Goal: Transaction & Acquisition: Book appointment/travel/reservation

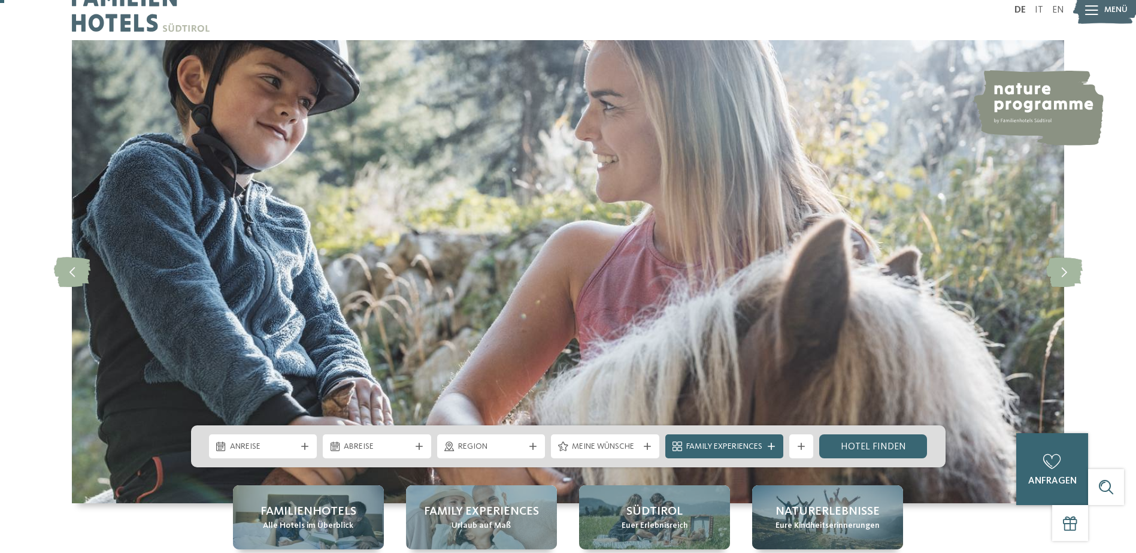
scroll to position [73, 0]
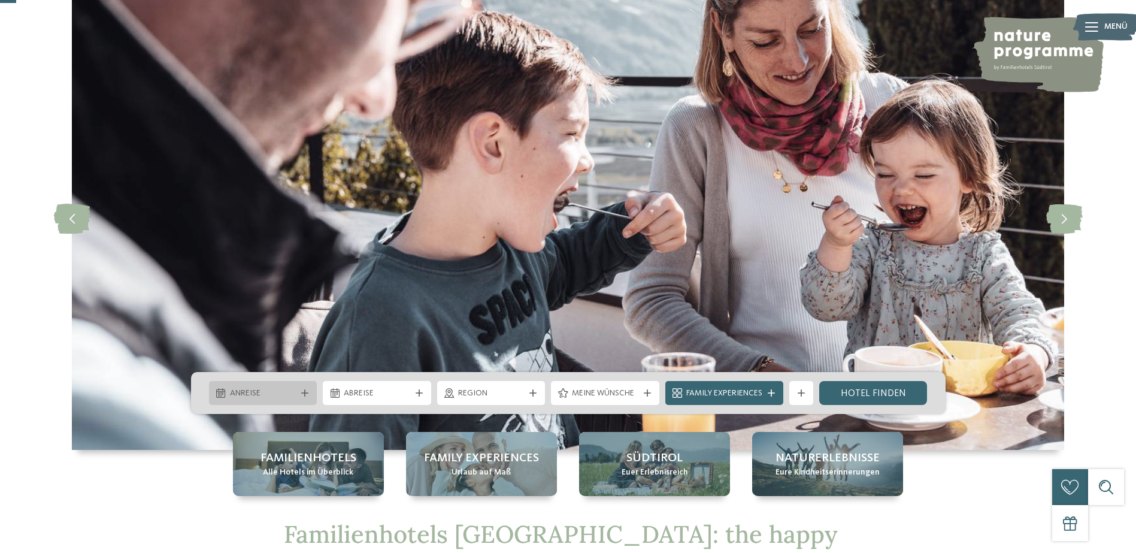
click at [305, 394] on icon at bounding box center [304, 392] width 7 height 7
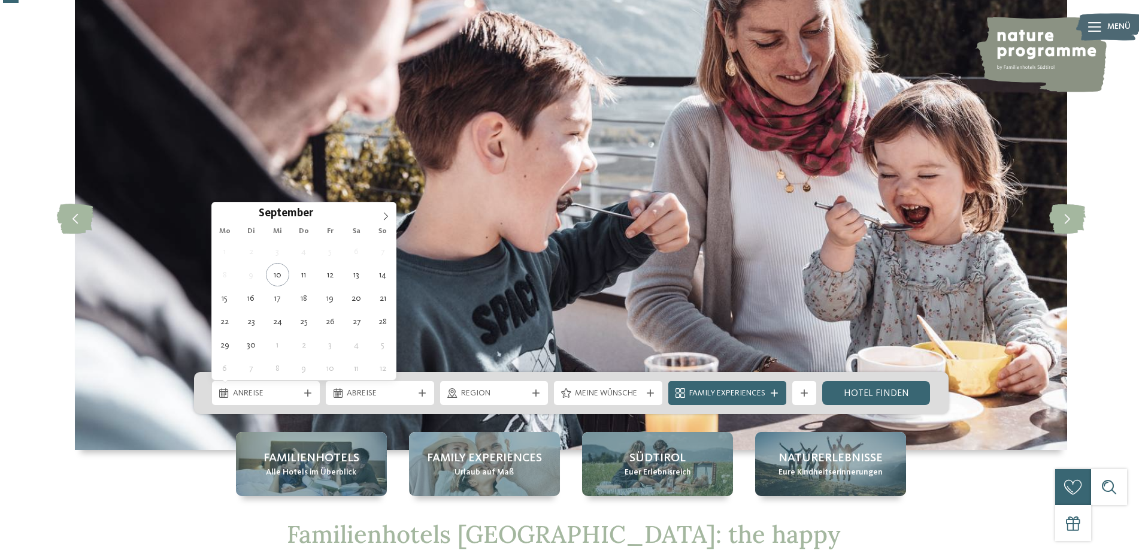
scroll to position [0, 0]
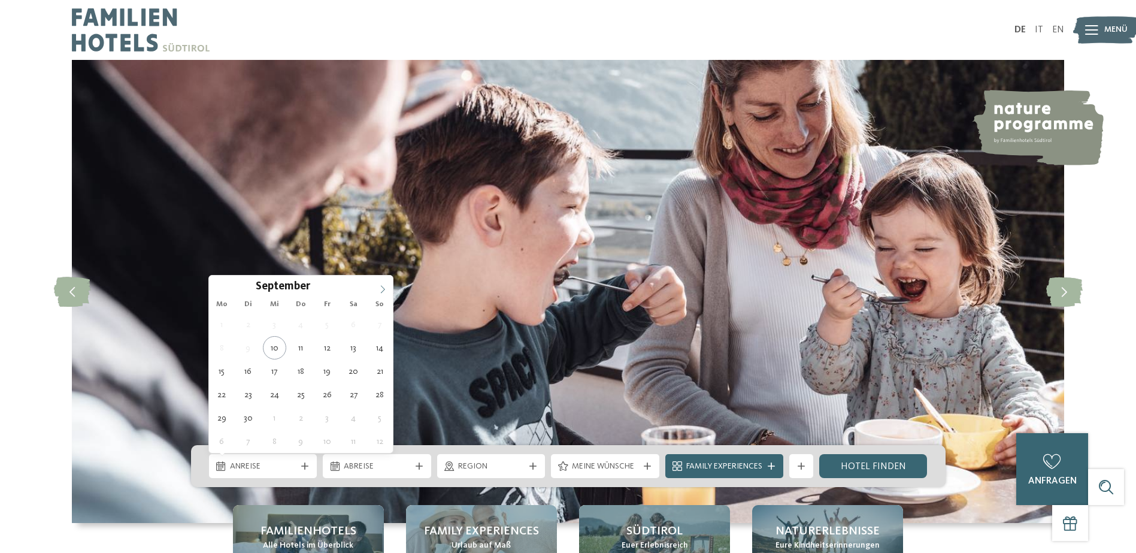
click at [383, 289] on icon at bounding box center [383, 289] width 8 height 8
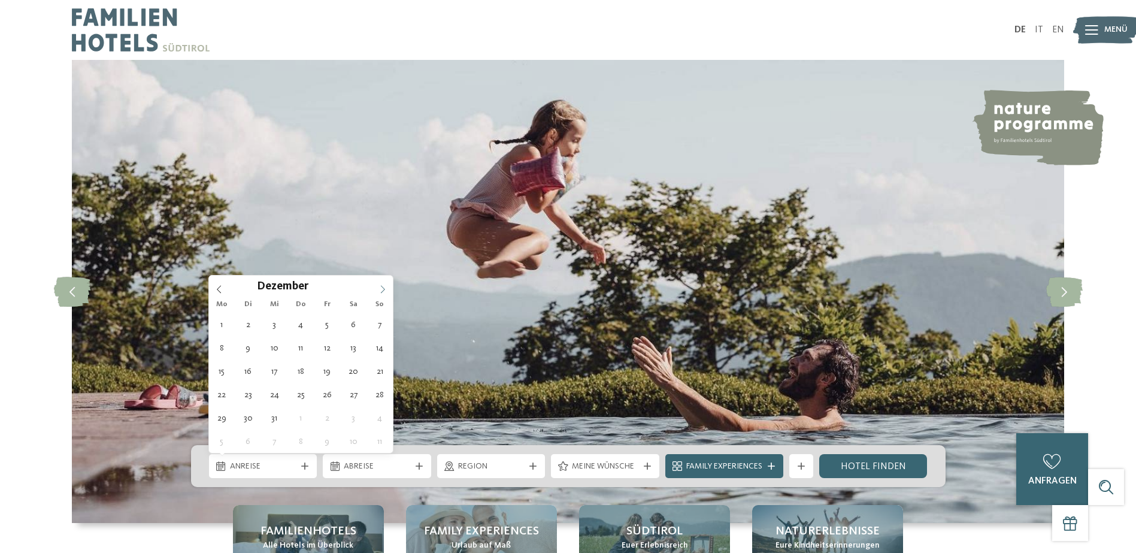
type input "****"
click at [383, 283] on span at bounding box center [383, 285] width 20 height 20
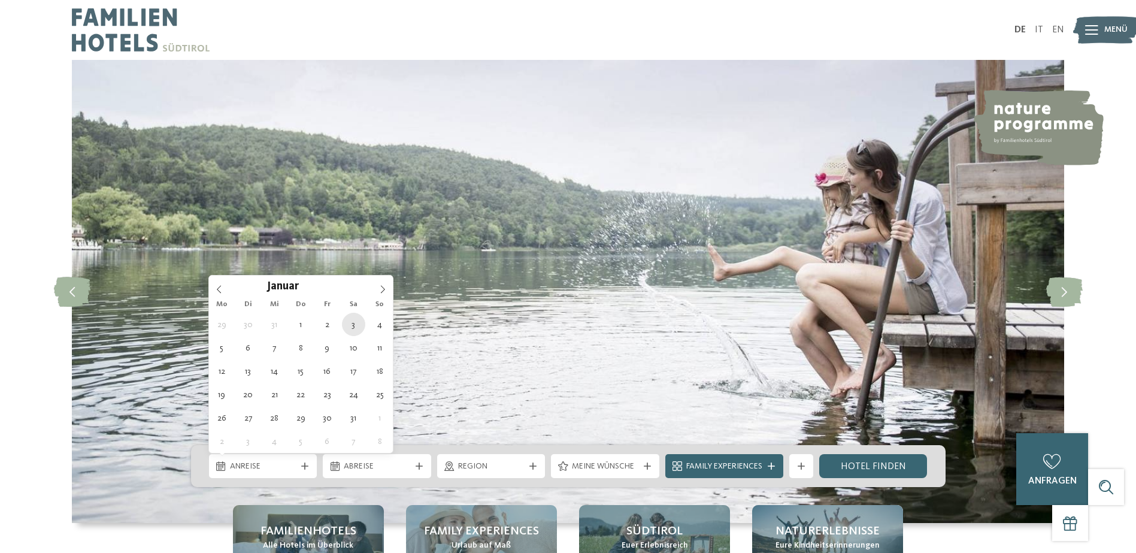
type div "[DATE]"
type input "****"
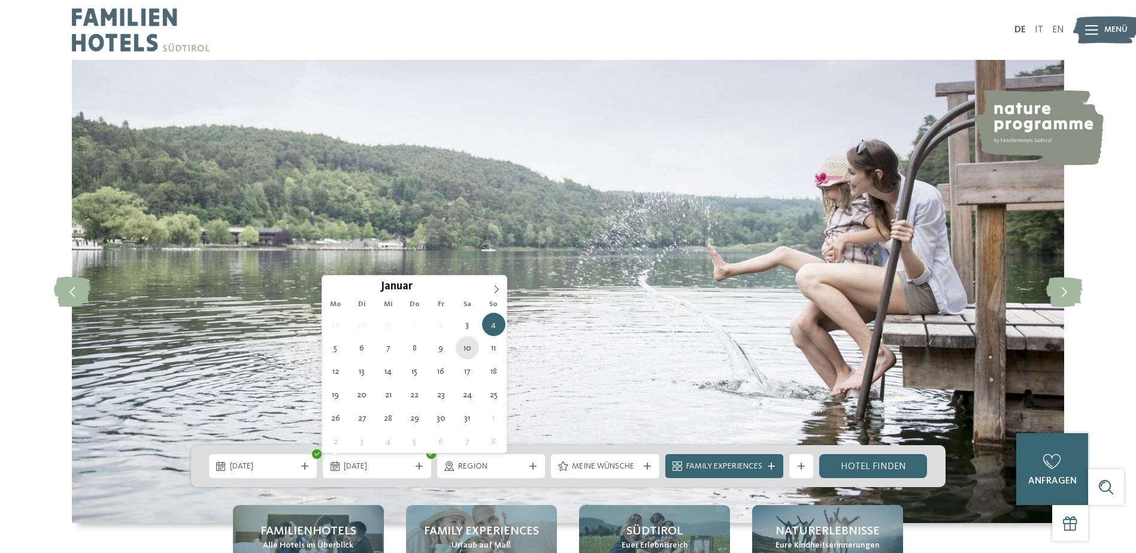
type div "[DATE]"
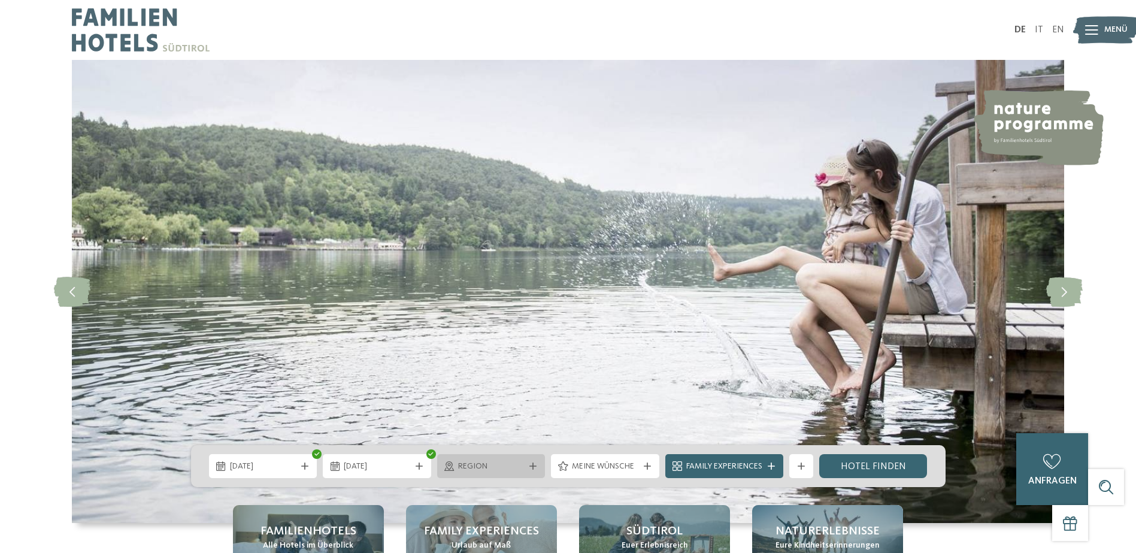
click at [531, 468] on icon at bounding box center [532, 465] width 7 height 7
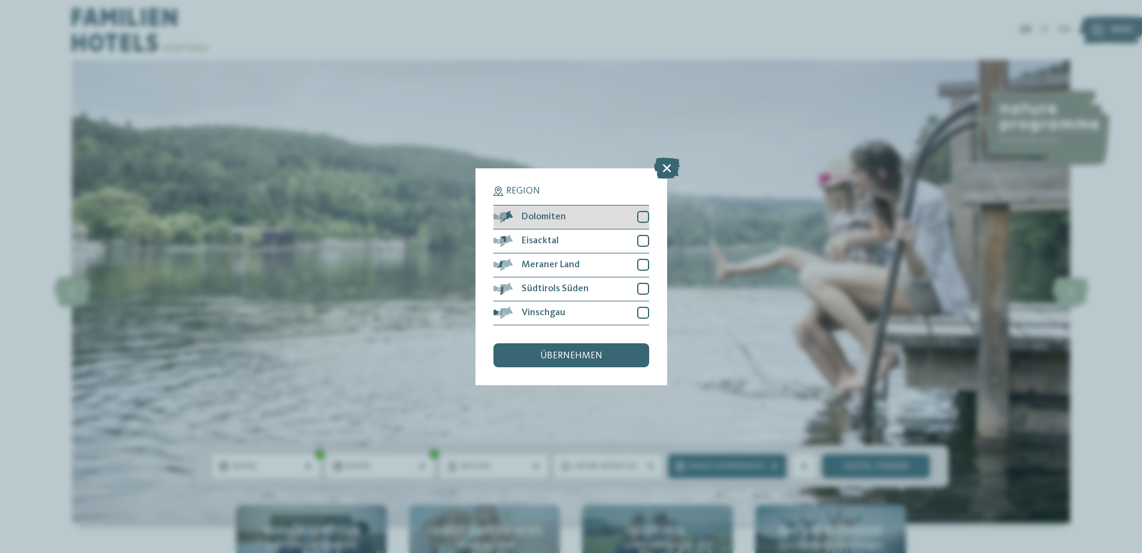
click at [641, 211] on div at bounding box center [643, 217] width 12 height 12
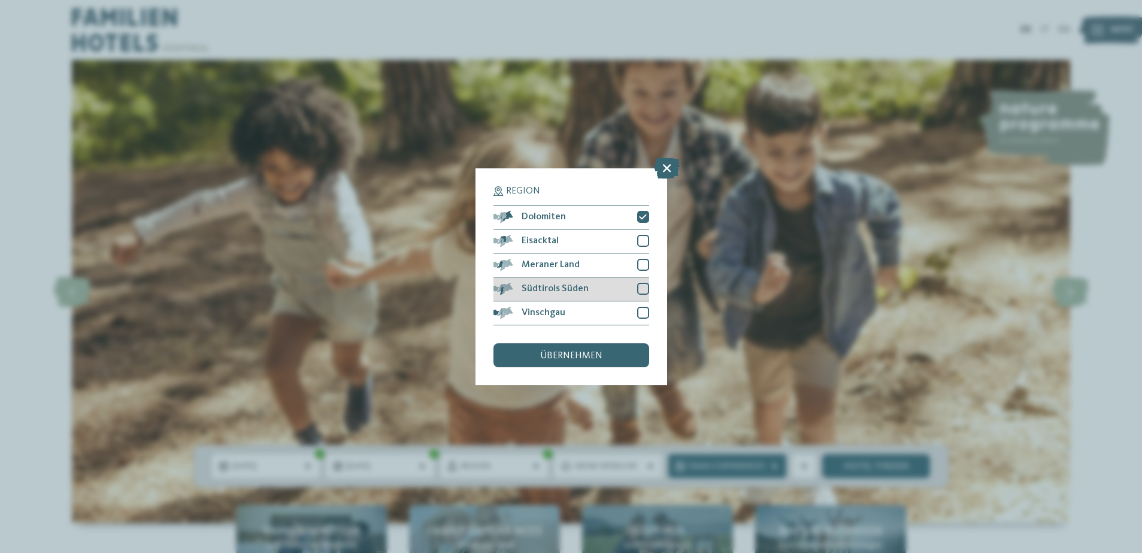
click at [643, 283] on div at bounding box center [643, 289] width 12 height 12
click at [602, 343] on div "übernehmen" at bounding box center [572, 355] width 156 height 24
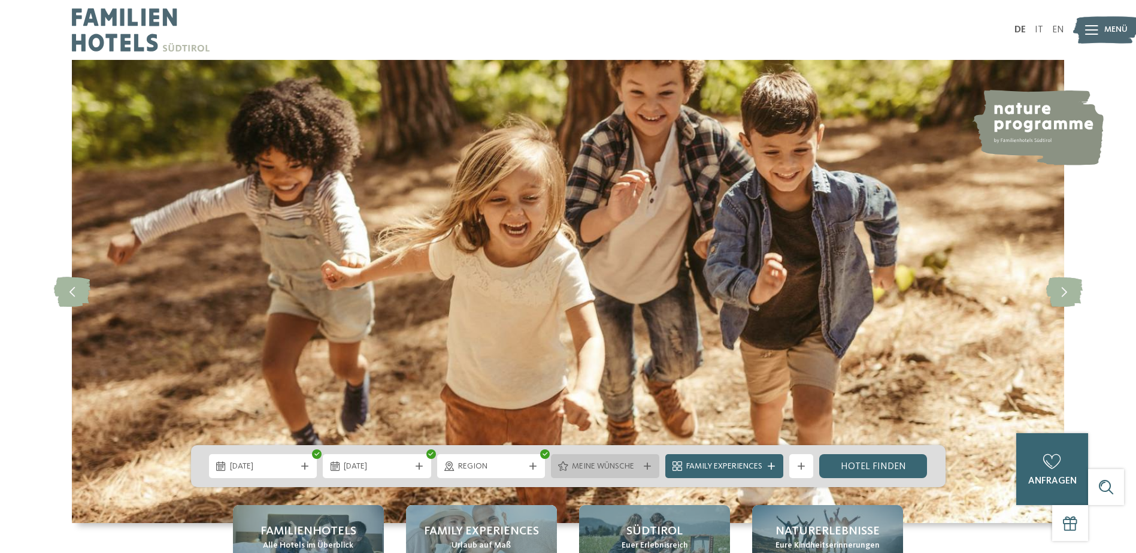
click at [630, 469] on span "Meine Wünsche" at bounding box center [605, 467] width 66 height 12
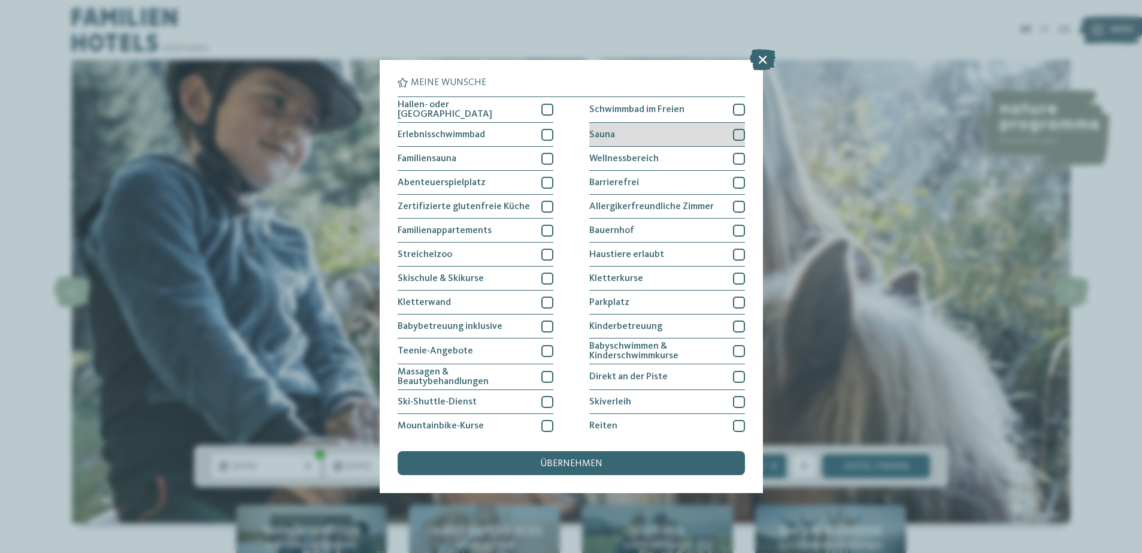
click at [733, 132] on div at bounding box center [739, 135] width 12 height 12
click at [735, 157] on div at bounding box center [739, 159] width 12 height 12
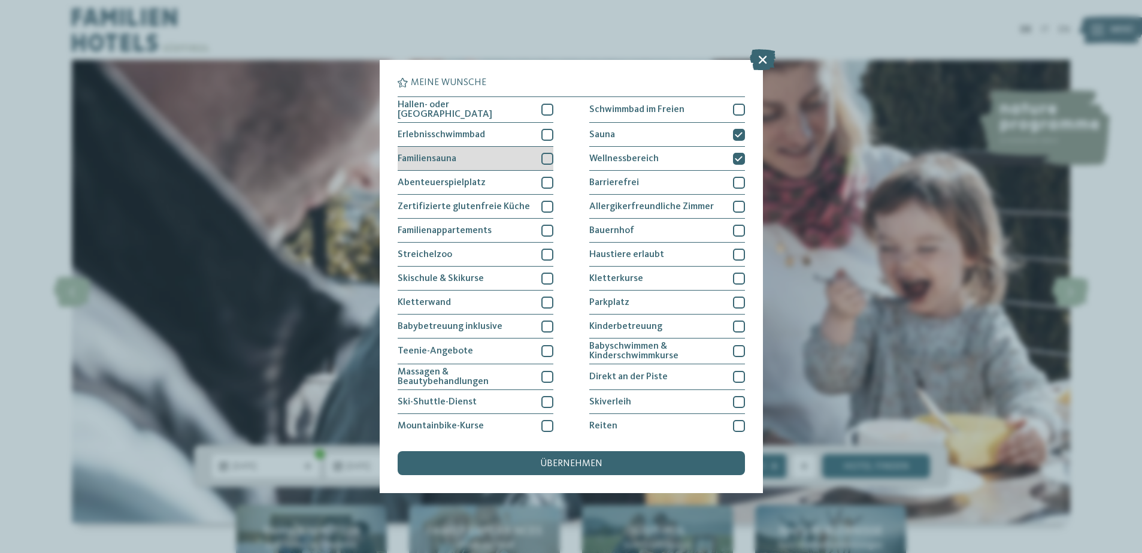
click at [541, 156] on div at bounding box center [547, 159] width 12 height 12
click at [542, 161] on div at bounding box center [547, 159] width 12 height 12
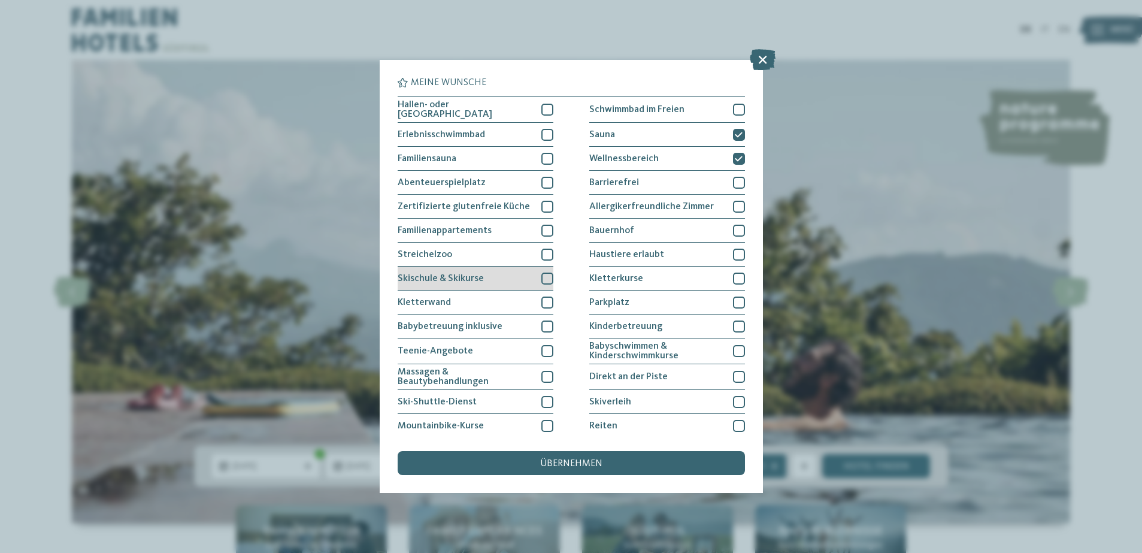
click at [544, 275] on div at bounding box center [547, 279] width 12 height 12
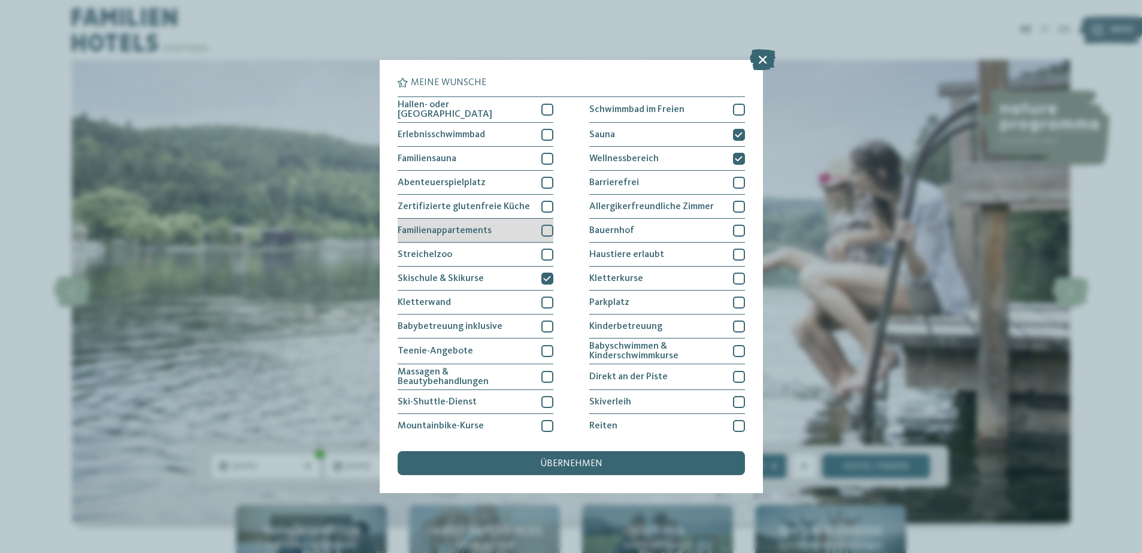
click at [547, 227] on div at bounding box center [547, 231] width 12 height 12
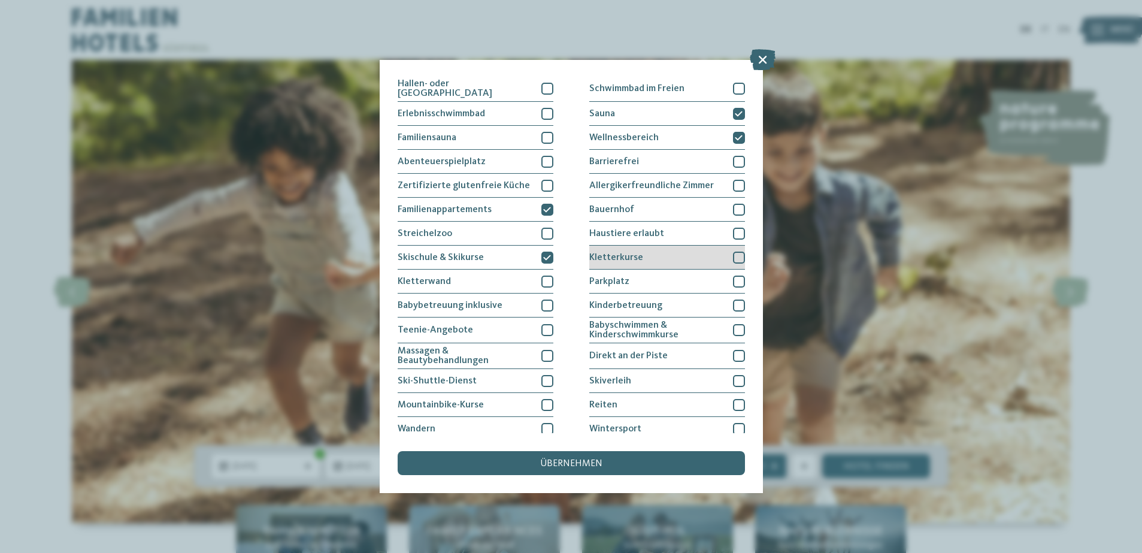
scroll to position [96, 0]
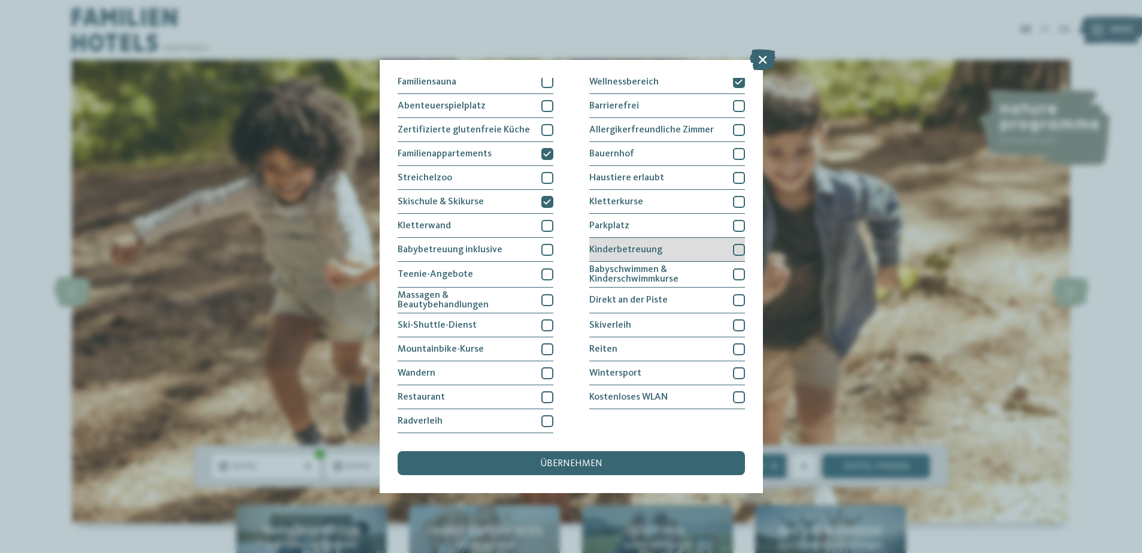
click at [733, 244] on div at bounding box center [739, 250] width 12 height 12
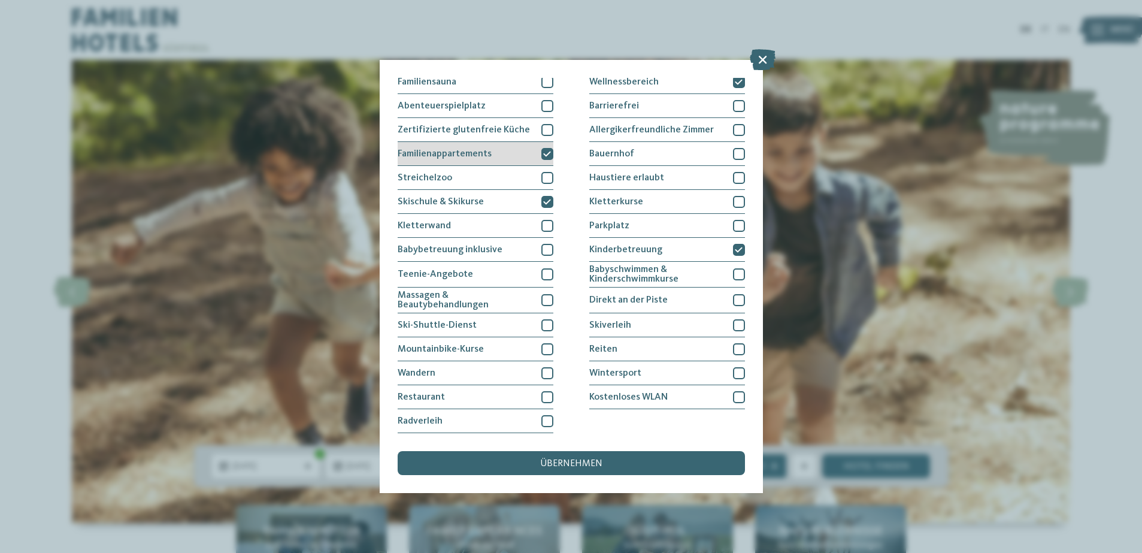
click at [545, 150] on icon at bounding box center [547, 153] width 8 height 7
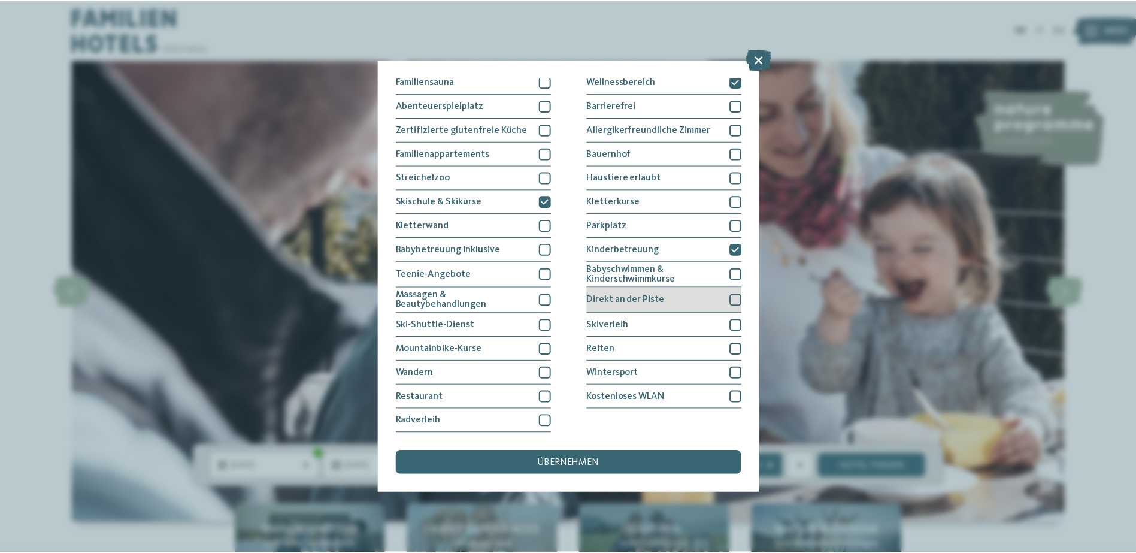
scroll to position [0, 0]
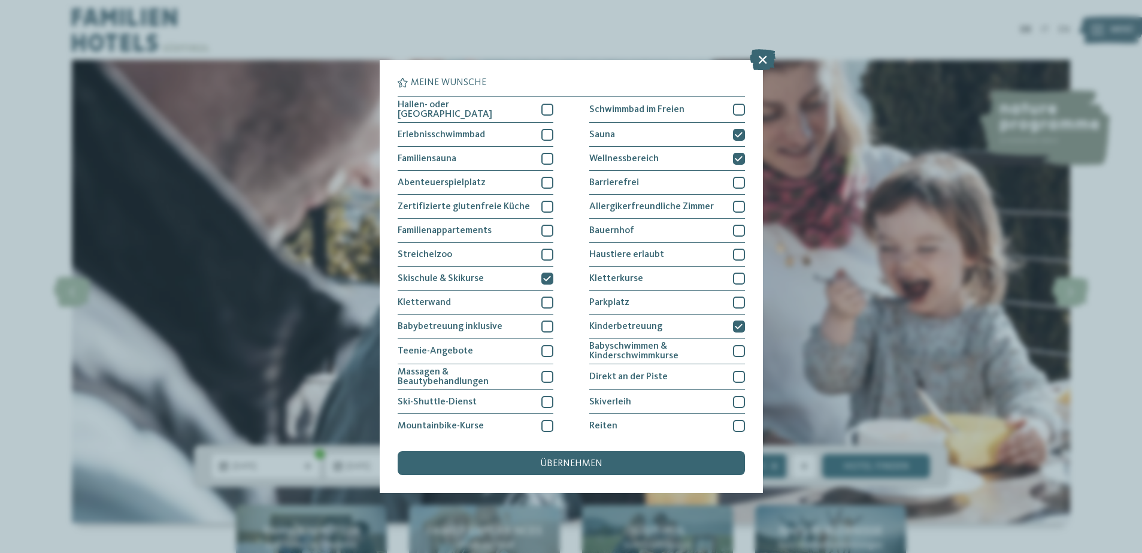
click at [574, 459] on span "übernehmen" at bounding box center [571, 464] width 62 height 10
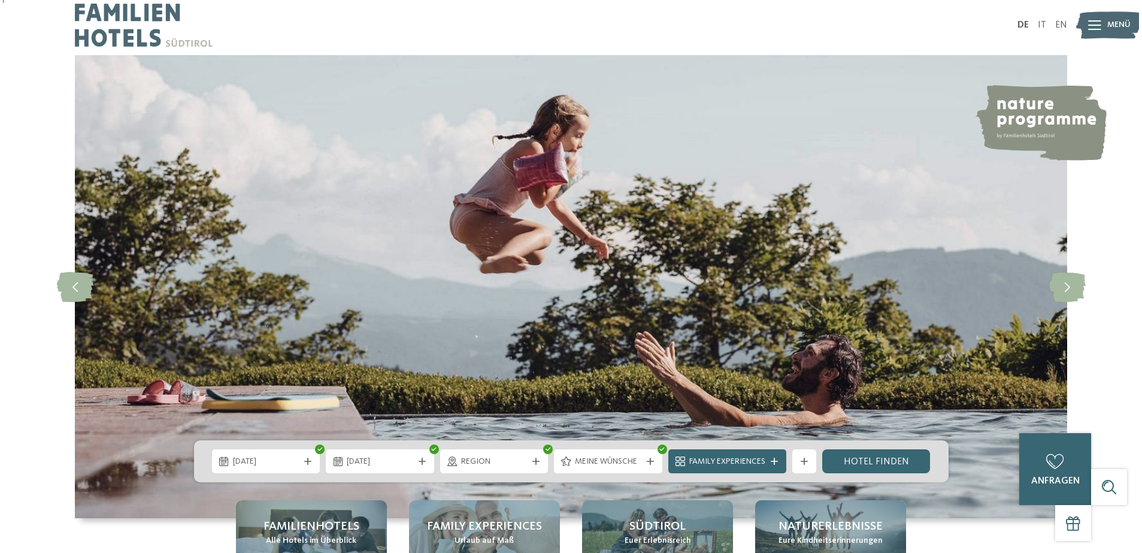
scroll to position [76, 0]
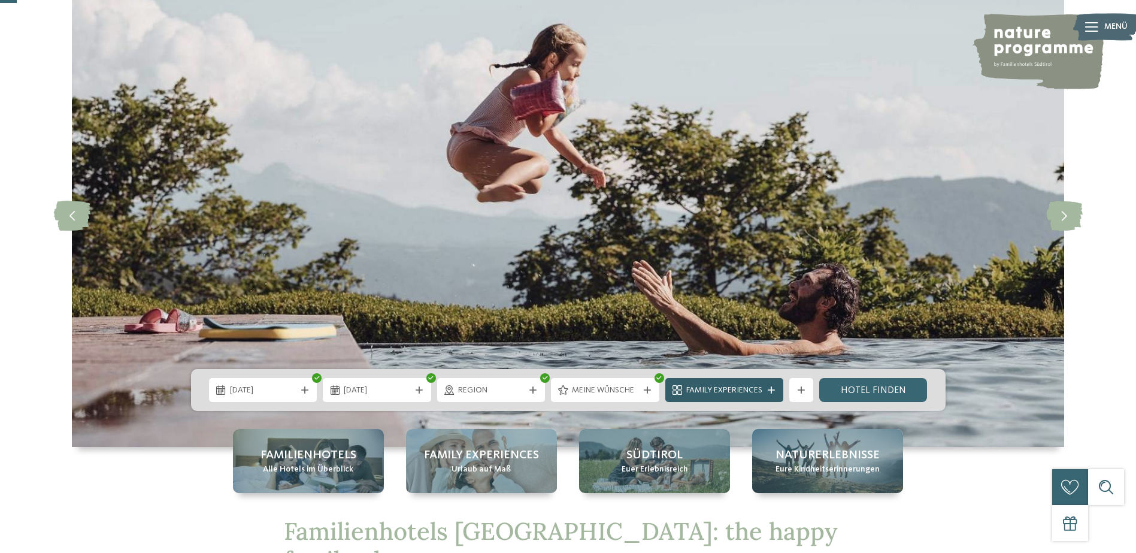
click at [768, 393] on div "Family Experiences" at bounding box center [724, 390] width 118 height 24
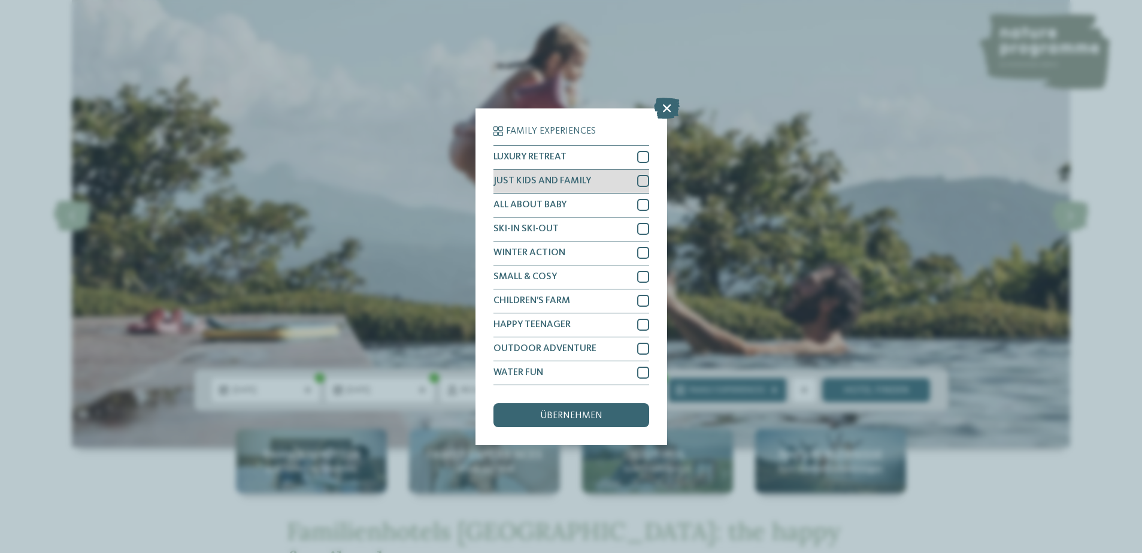
click at [640, 175] on div at bounding box center [643, 181] width 12 height 12
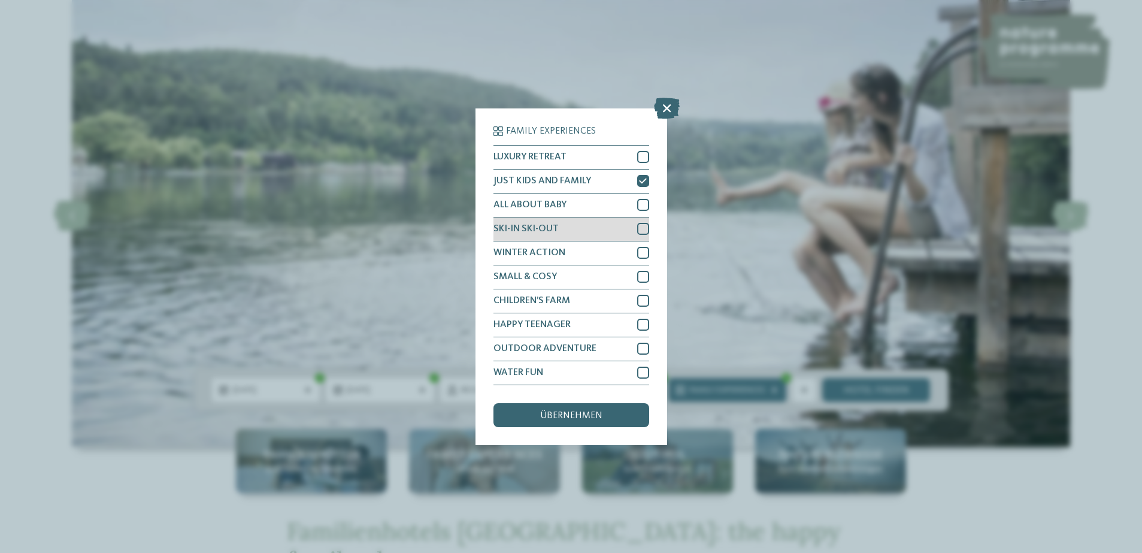
click at [637, 223] on div at bounding box center [643, 229] width 12 height 12
click at [637, 247] on div at bounding box center [643, 253] width 12 height 12
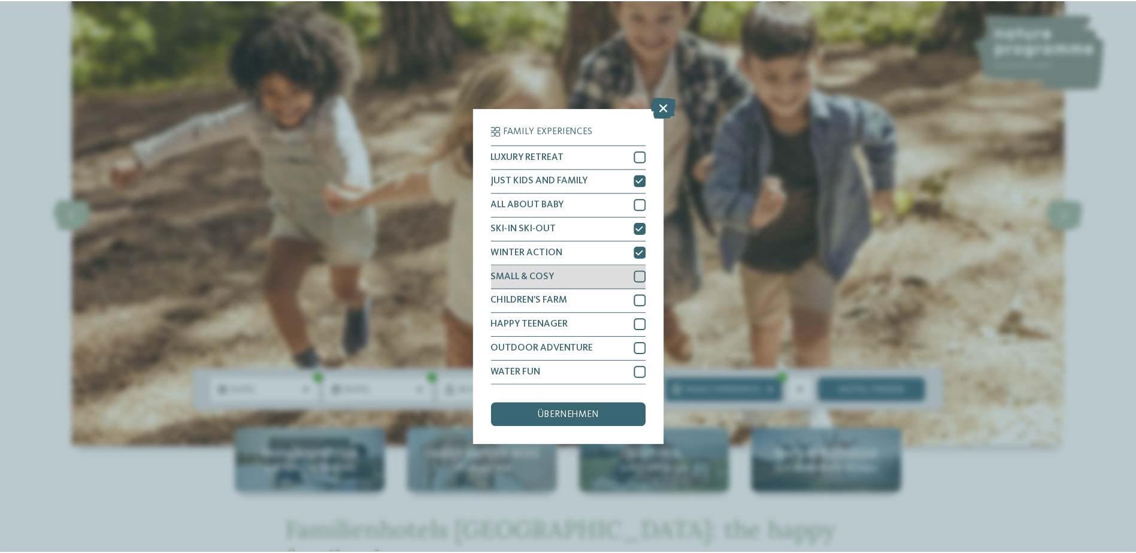
scroll to position [0, 0]
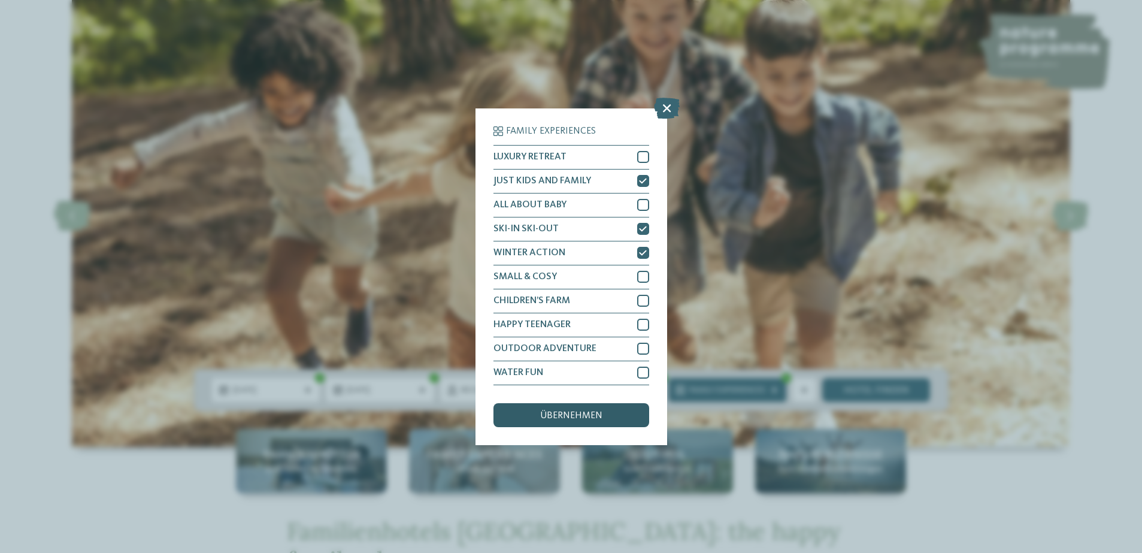
click at [575, 403] on div "übernehmen" at bounding box center [572, 415] width 156 height 24
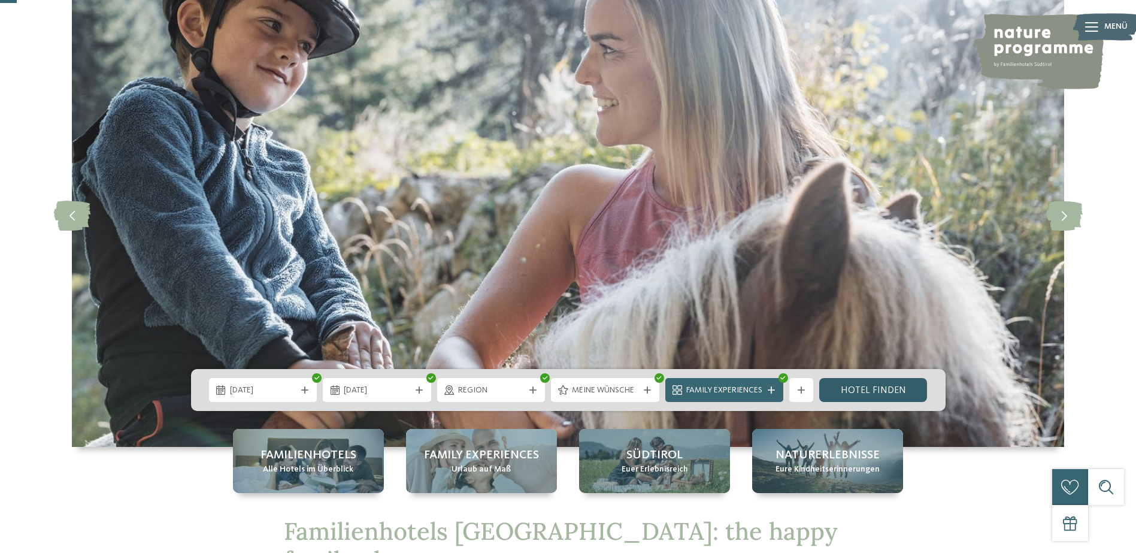
click at [862, 386] on link "Hotel finden" at bounding box center [873, 390] width 108 height 24
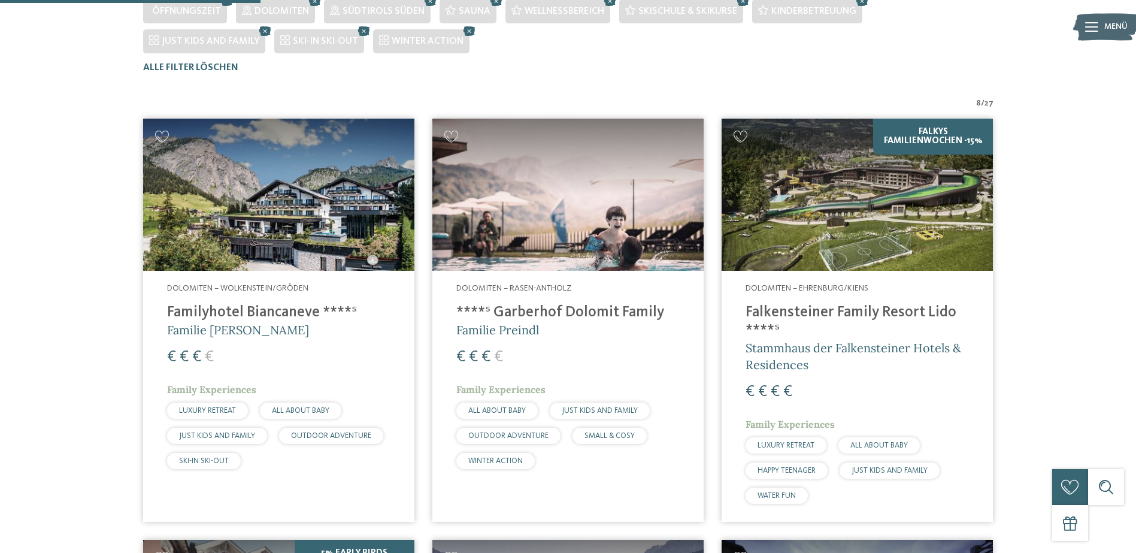
scroll to position [422, 0]
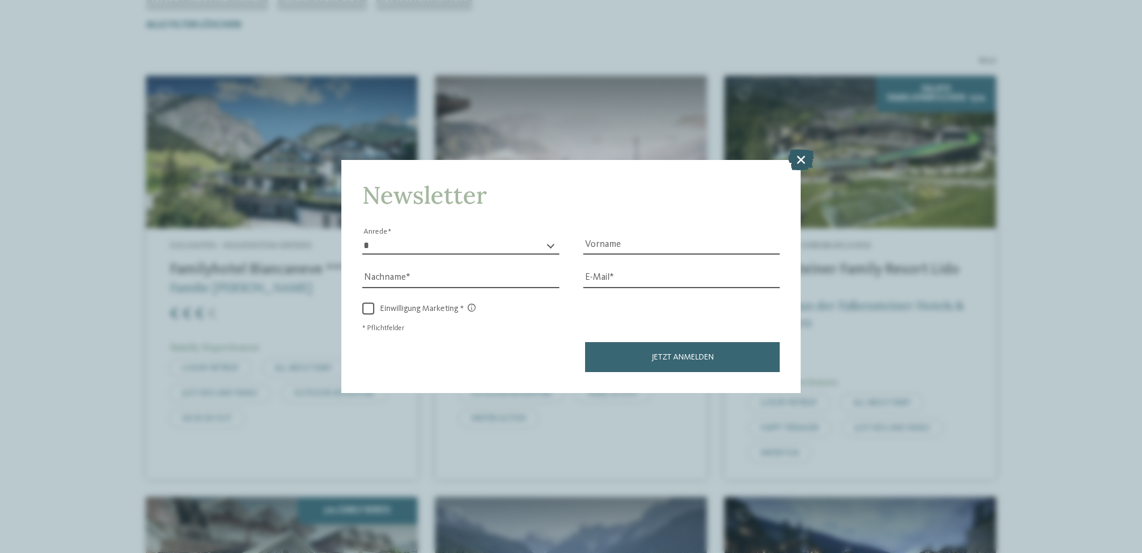
click at [806, 149] on icon at bounding box center [801, 159] width 26 height 21
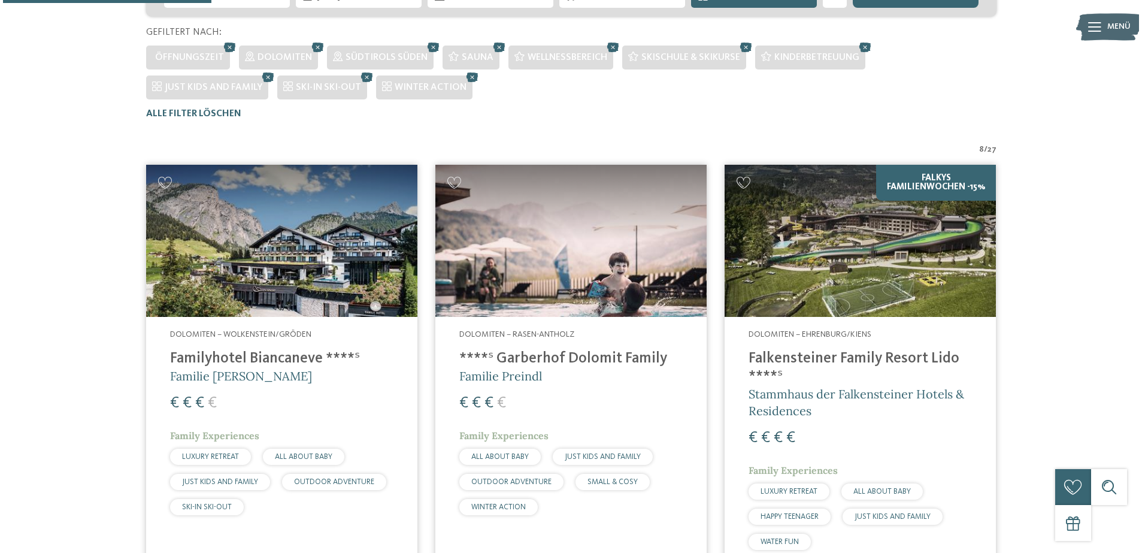
scroll to position [0, 0]
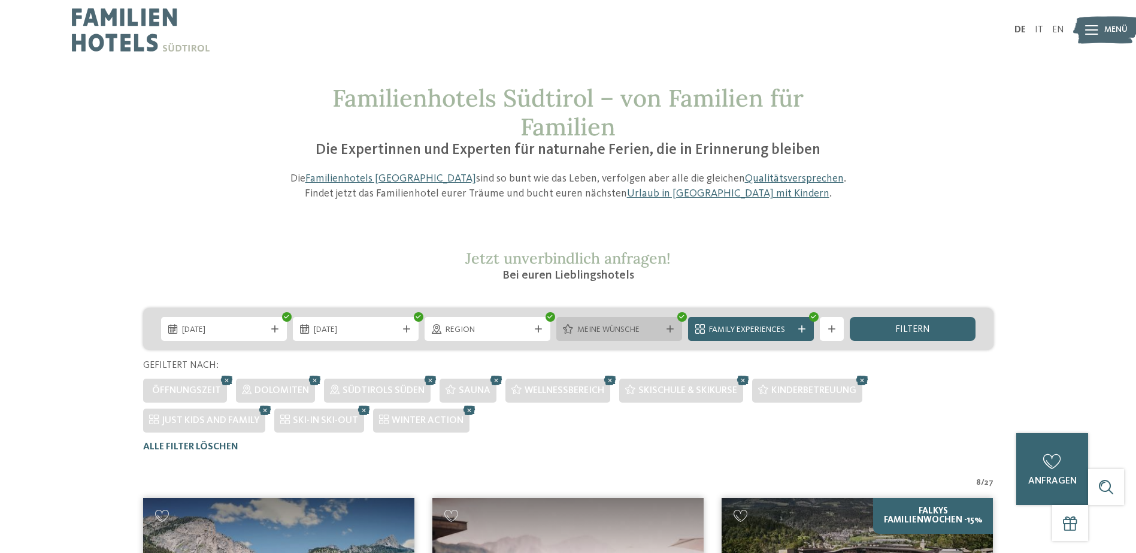
click at [614, 331] on span "Meine Wünsche" at bounding box center [619, 330] width 84 height 12
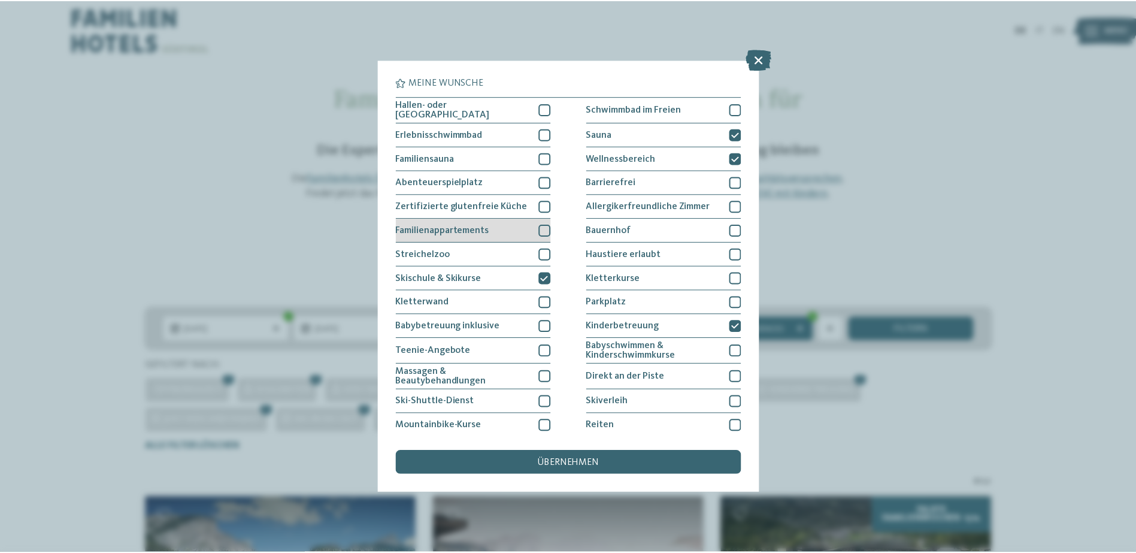
scroll to position [195, 0]
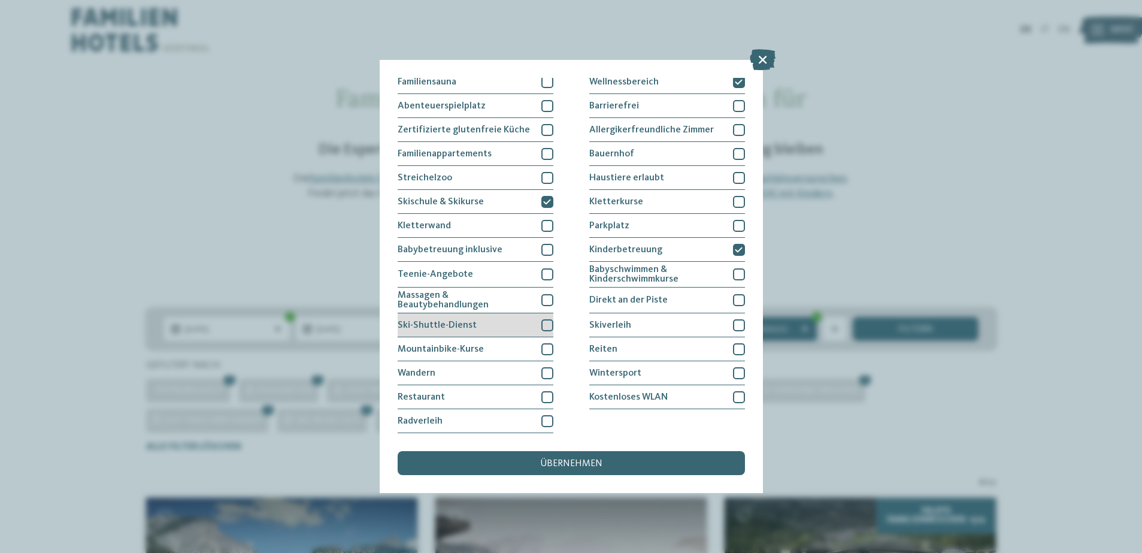
click at [547, 319] on div at bounding box center [547, 325] width 12 height 12
click at [567, 459] on span "übernehmen" at bounding box center [571, 464] width 62 height 10
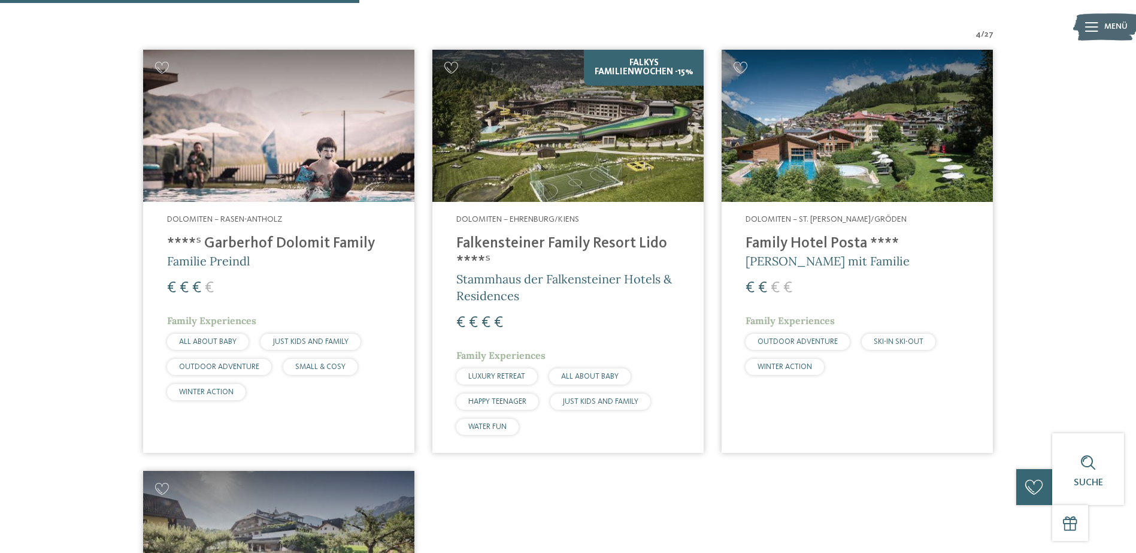
scroll to position [432, 0]
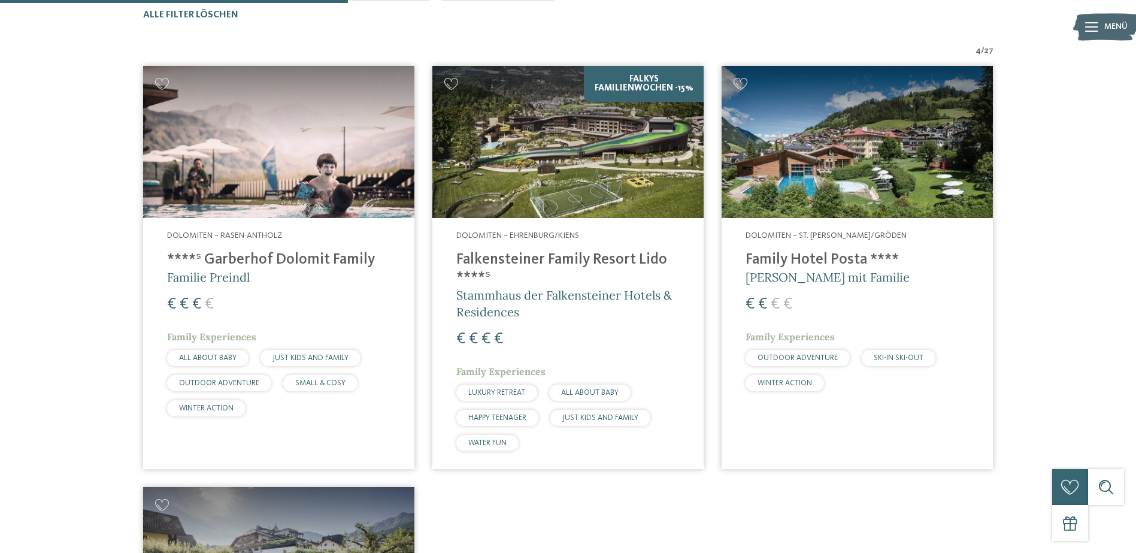
click at [556, 296] on span "Stammhaus der Falkensteiner Hotels & Residences" at bounding box center [564, 303] width 216 height 32
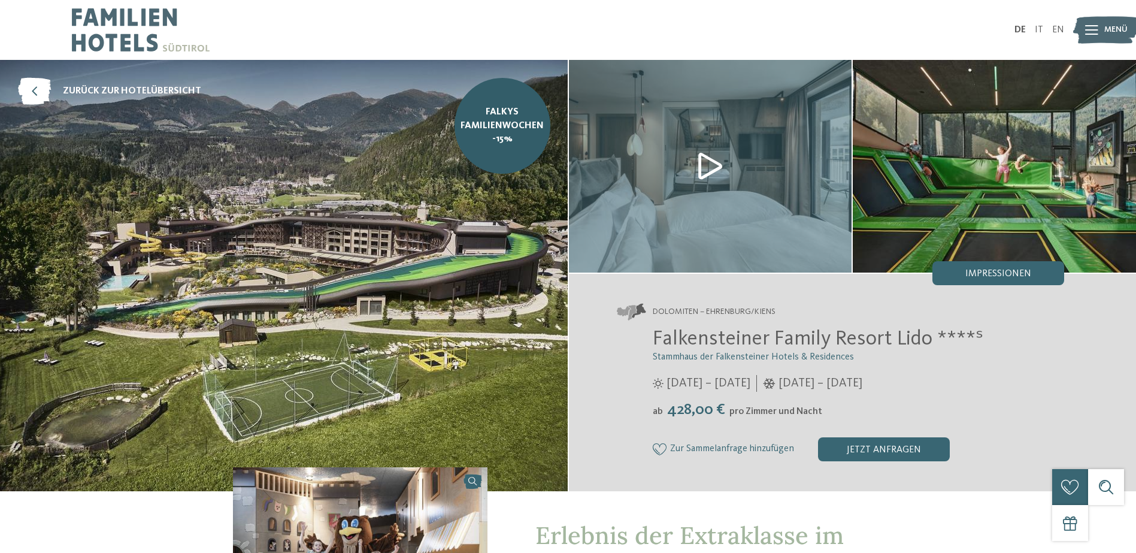
scroll to position [13, 0]
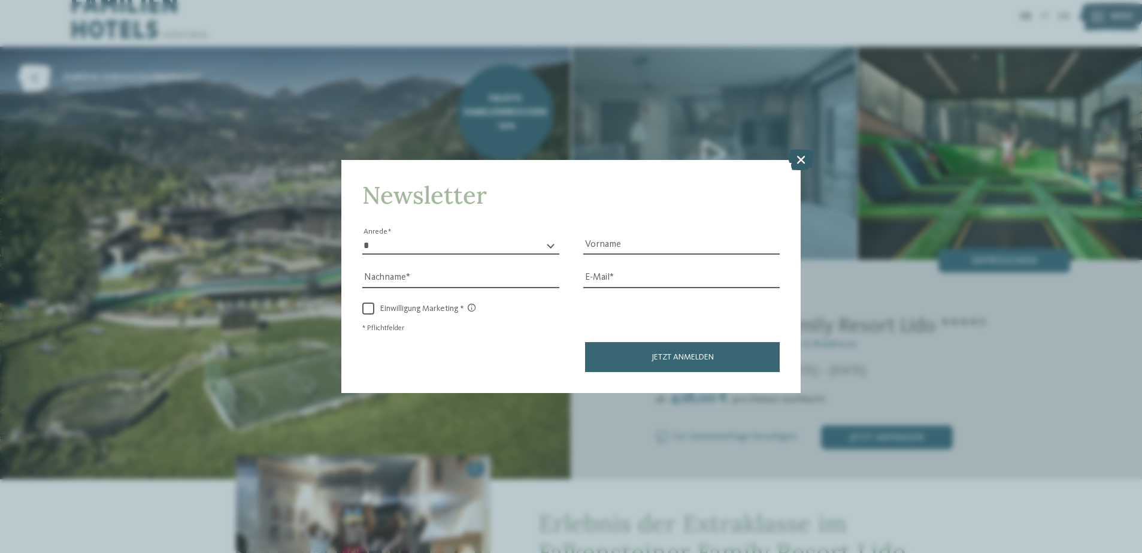
click at [803, 149] on icon at bounding box center [801, 159] width 26 height 21
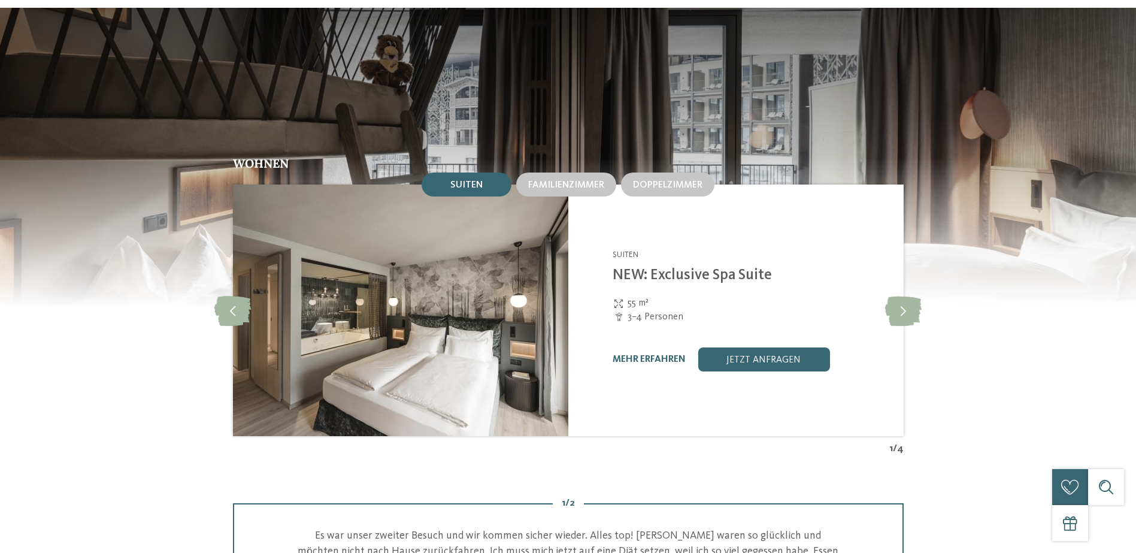
scroll to position [0, 0]
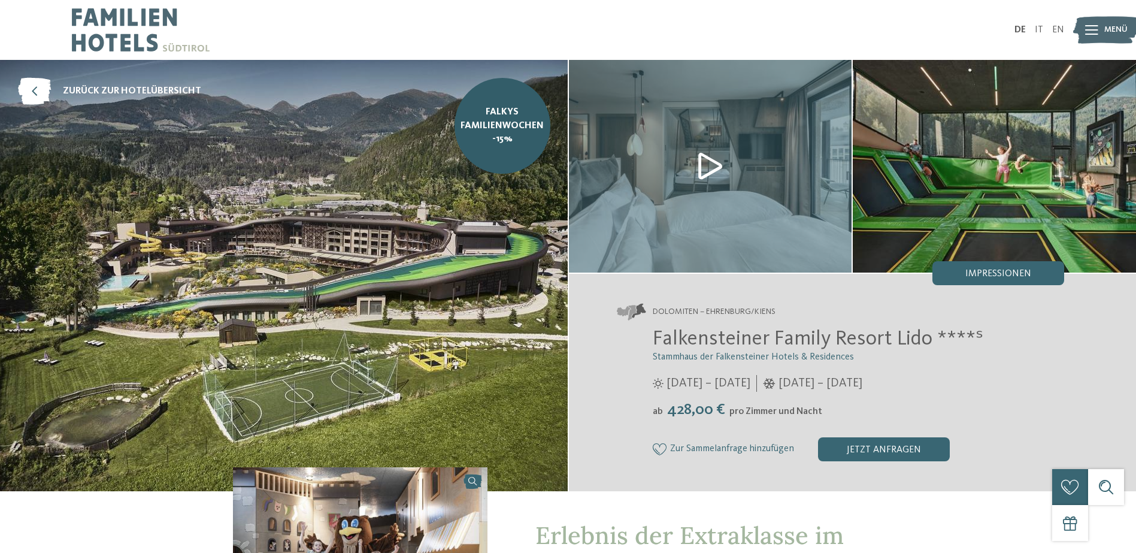
click at [729, 335] on span "Falkensteiner Family Resort Lido ****ˢ" at bounding box center [818, 338] width 331 height 21
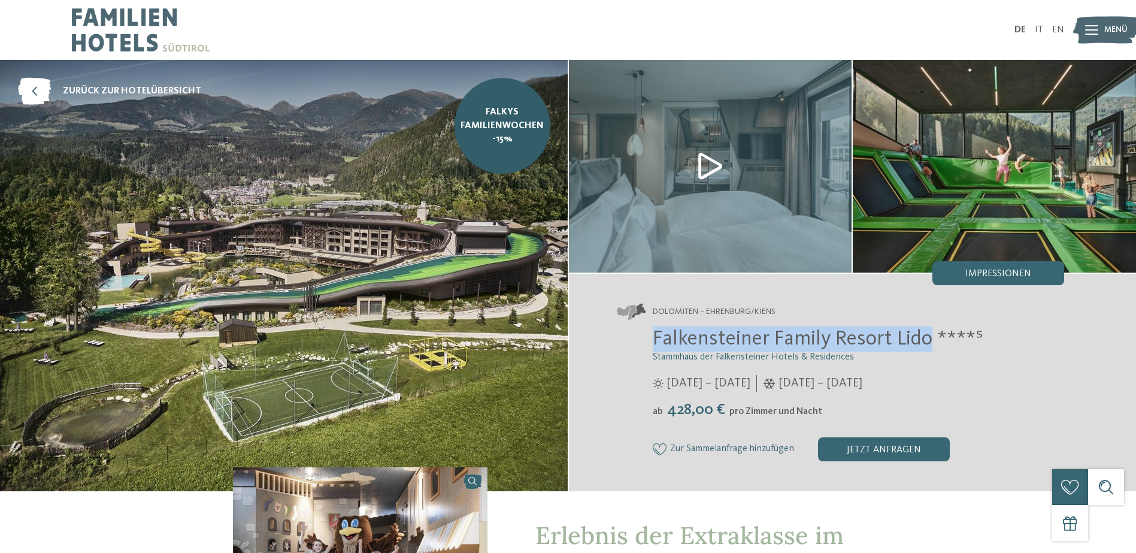
drag, startPoint x: 729, startPoint y: 335, endPoint x: 915, endPoint y: 336, distance: 185.1
click at [915, 336] on span "Falkensteiner Family Resort Lido ****ˢ" at bounding box center [818, 338] width 331 height 21
click at [880, 333] on span "Falkensteiner Family Resort Lido ****ˢ" at bounding box center [818, 338] width 331 height 21
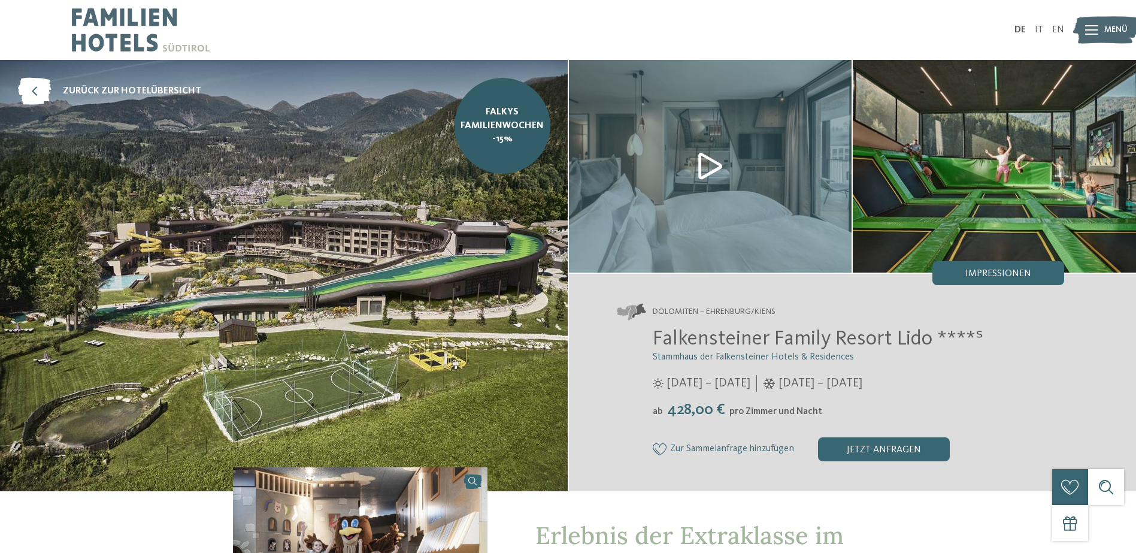
click at [1098, 30] on icon at bounding box center [1091, 30] width 13 height 10
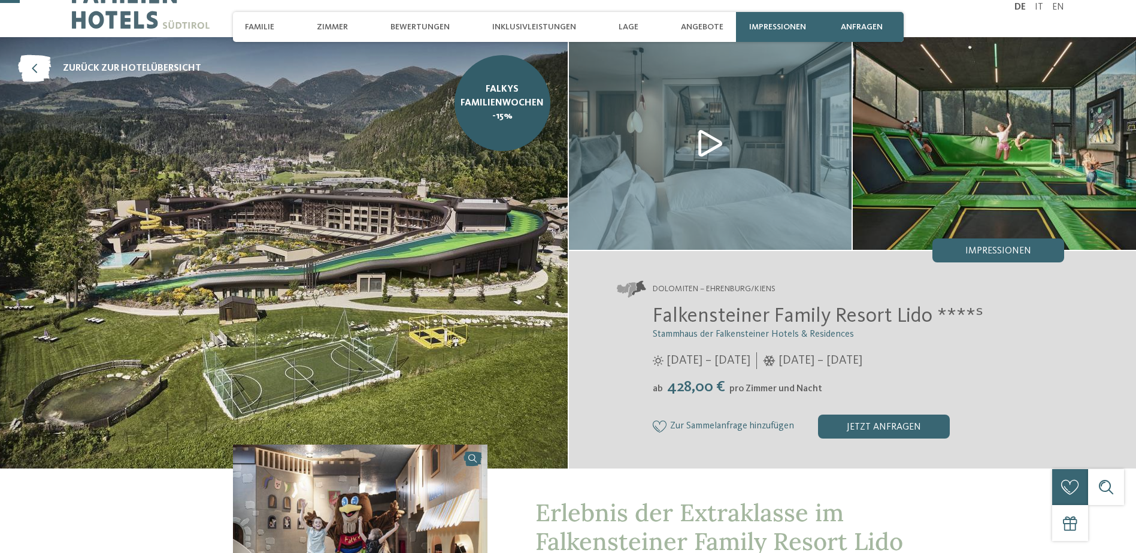
scroll to position [72, 0]
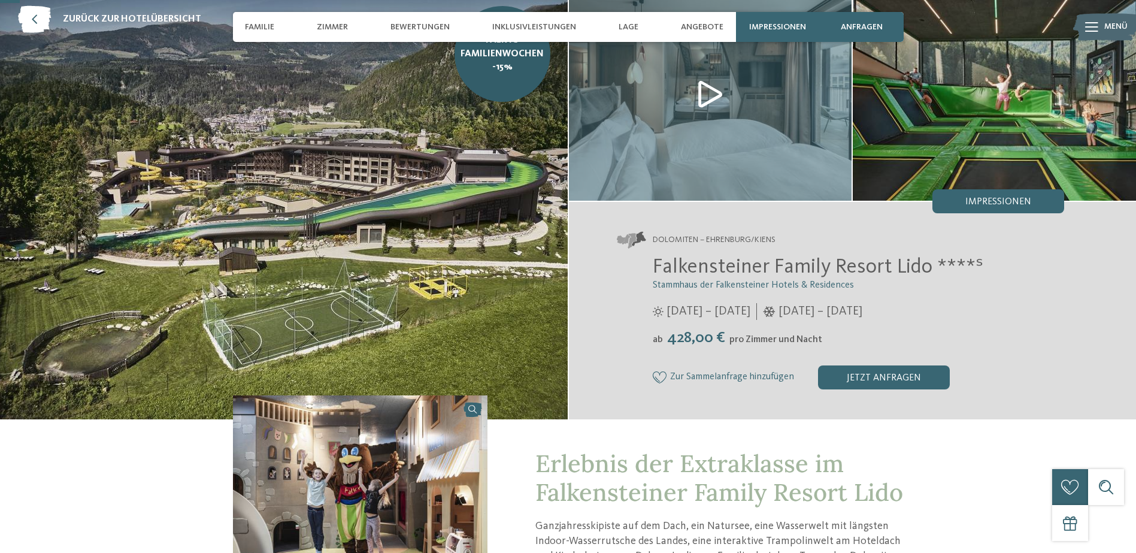
click at [659, 377] on icon at bounding box center [660, 377] width 14 height 12
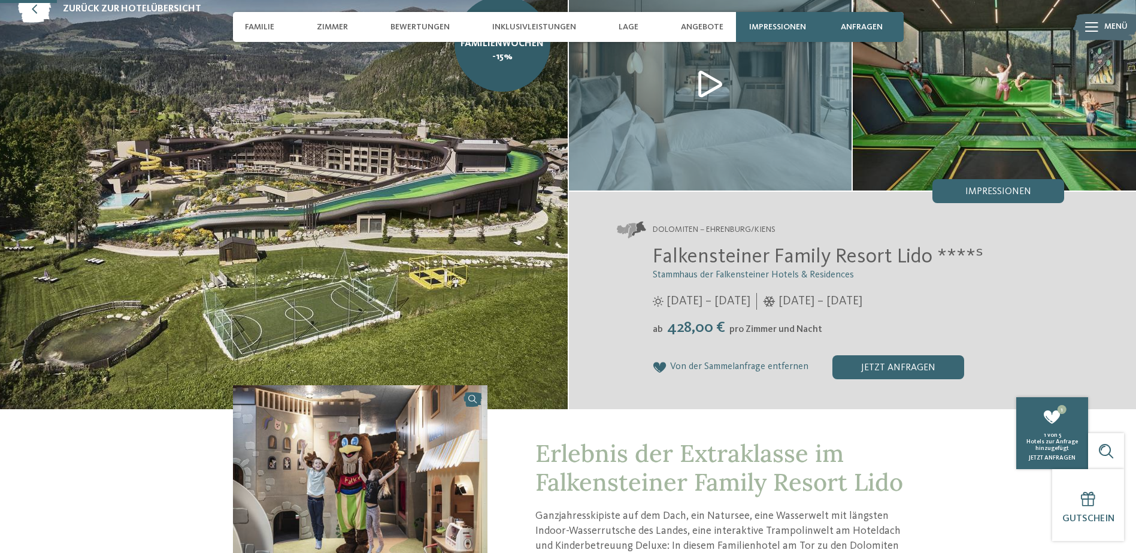
scroll to position [328, 0]
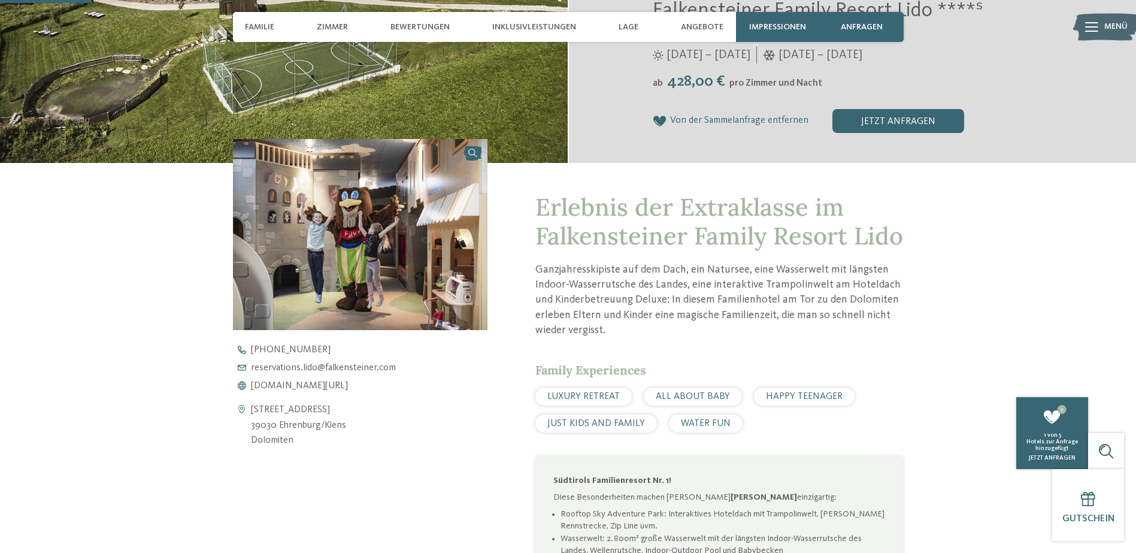
click at [650, 235] on span "Erlebnis der Extraklasse im Falkensteiner Family Resort Lido" at bounding box center [719, 221] width 368 height 59
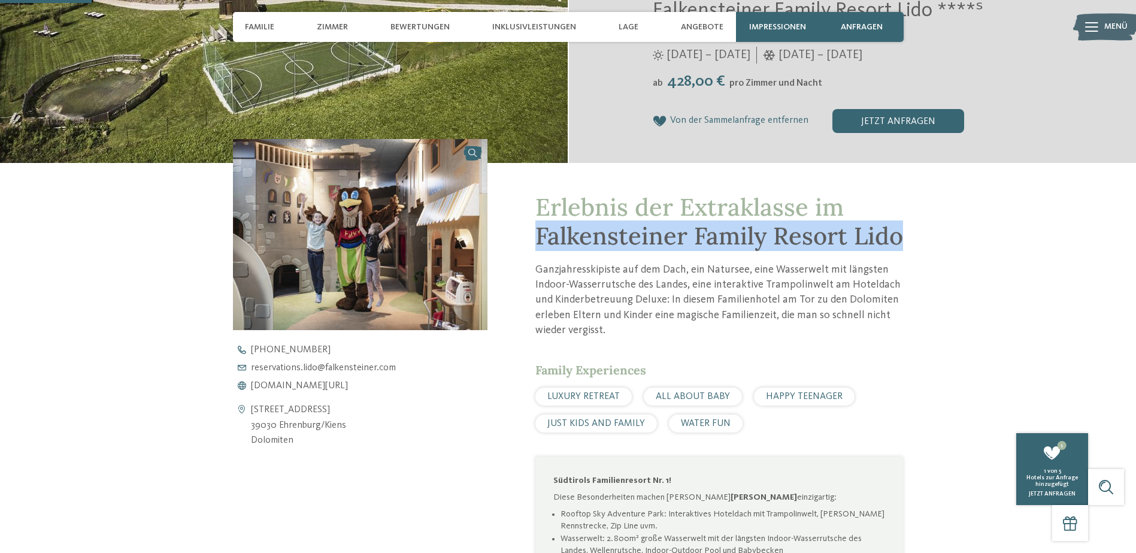
drag, startPoint x: 650, startPoint y: 235, endPoint x: 538, endPoint y: 263, distance: 115.5
click at [538, 251] on span "Erlebnis der Extraklasse im Falkensteiner Family Resort Lido" at bounding box center [719, 221] width 368 height 59
copy span "Falkensteiner Family Resort Lido"
